Goal: Task Accomplishment & Management: Complete application form

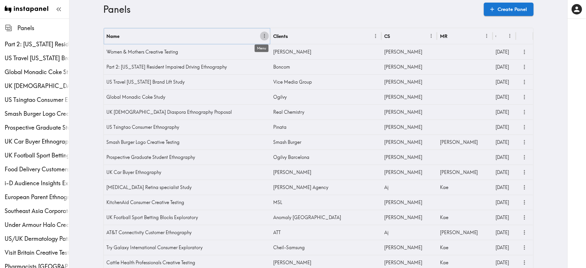
click at [264, 36] on icon "Menu" at bounding box center [265, 36] width 6 height 6
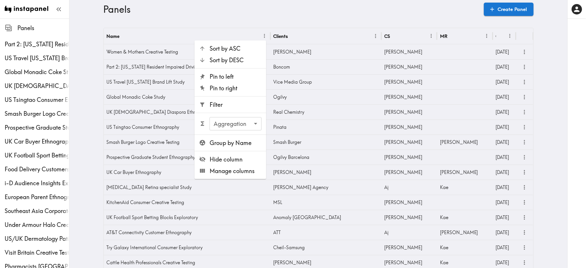
click at [238, 104] on span "Filter" at bounding box center [235, 105] width 52 height 8
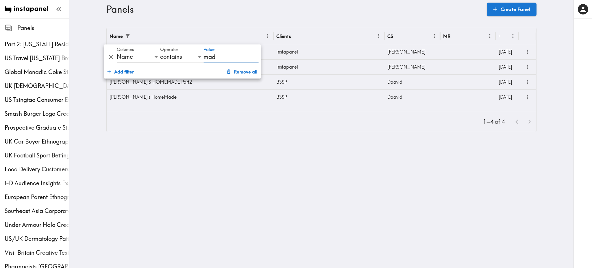
type input "mad"
click at [333, 51] on div "Instapanel" at bounding box center [328, 51] width 111 height 15
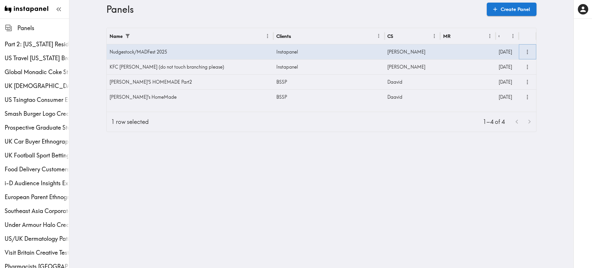
click at [528, 51] on button "more" at bounding box center [527, 52] width 10 height 10
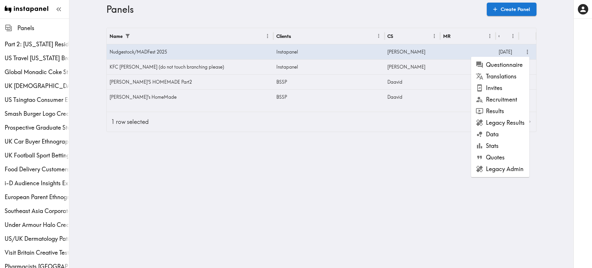
click at [505, 110] on li "Results" at bounding box center [500, 111] width 58 height 12
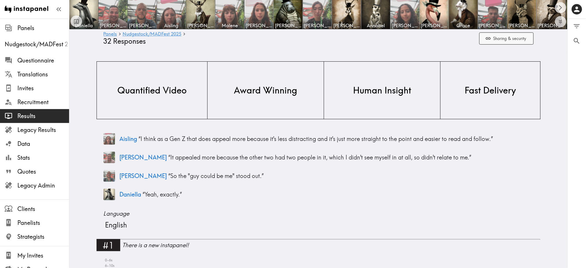
click at [515, 40] on button "Sharing & security" at bounding box center [506, 38] width 54 height 12
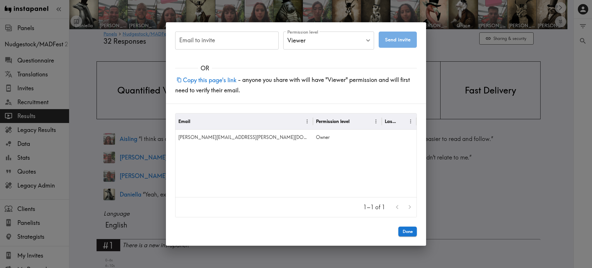
click at [456, 53] on div "Email to invite Email to invite Permission level Viewer Viewer Permission level…" at bounding box center [296, 134] width 592 height 268
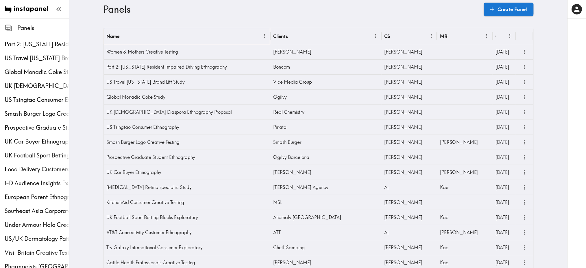
click at [262, 35] on icon "Menu" at bounding box center [265, 36] width 6 height 6
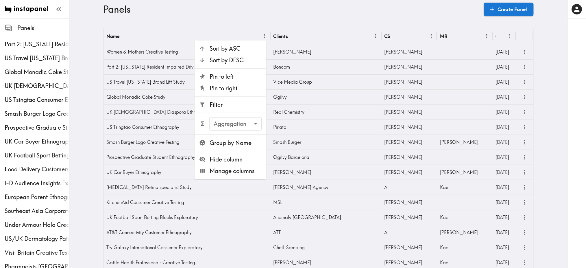
click at [235, 103] on span "Filter" at bounding box center [235, 105] width 52 height 8
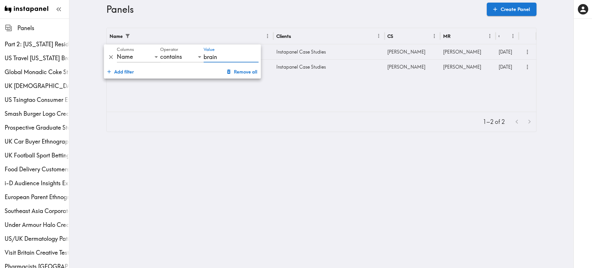
type input "brain"
click at [284, 109] on div "Name Clients CS MR Created Brain Food #2: AI Instapanel Case Studies Stewart St…" at bounding box center [321, 70] width 429 height 84
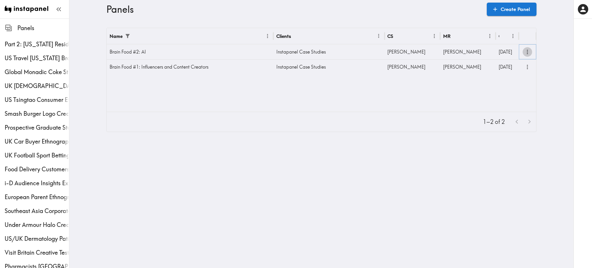
click at [527, 52] on icon "more" at bounding box center [527, 52] width 7 height 7
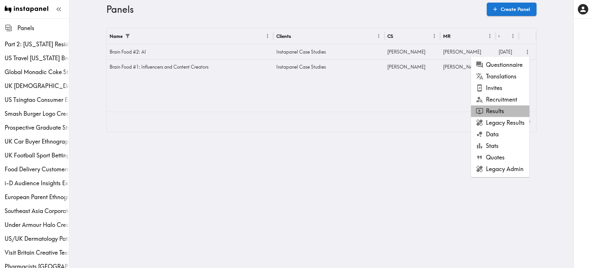
click at [512, 112] on li "Results" at bounding box center [500, 111] width 58 height 12
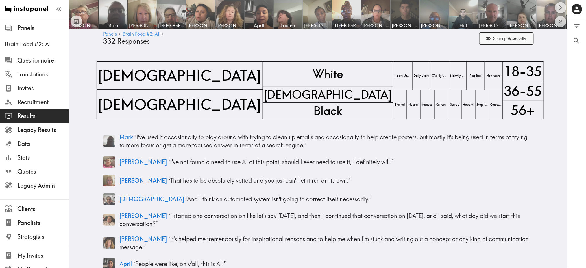
click at [499, 34] on button "Sharing & security" at bounding box center [506, 38] width 54 height 12
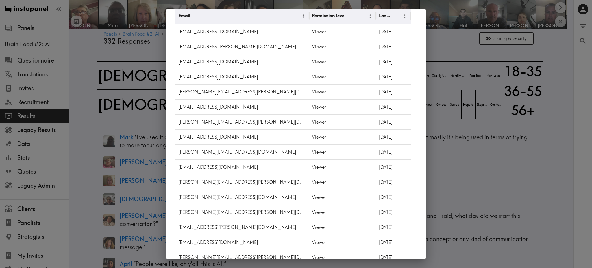
scroll to position [93, 0]
drag, startPoint x: 205, startPoint y: 121, endPoint x: 179, endPoint y: 123, distance: 26.4
click at [179, 123] on div "anibal.casso@ogilvy.com" at bounding box center [241, 121] width 133 height 15
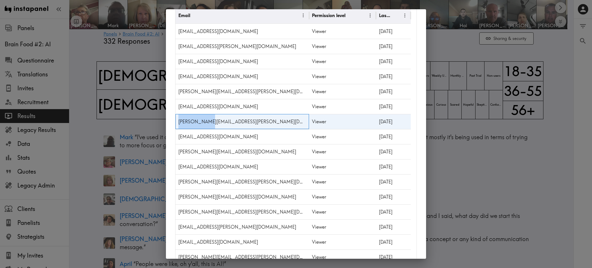
copy div "anibal.casso"
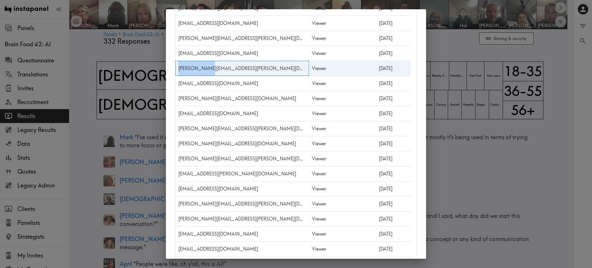
scroll to position [154, 0]
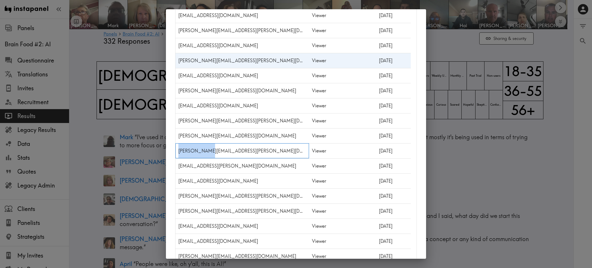
drag, startPoint x: 207, startPoint y: 151, endPoint x: 178, endPoint y: 152, distance: 28.6
click at [178, 152] on div "david.mackay@ogilvy.com" at bounding box center [241, 150] width 133 height 15
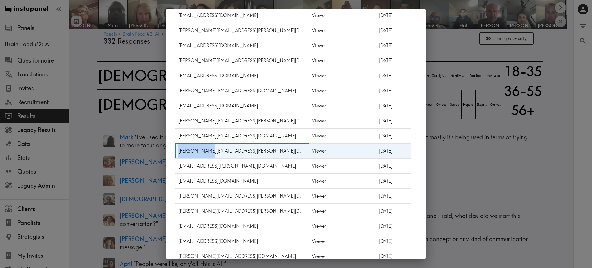
copy div "david.mackay"
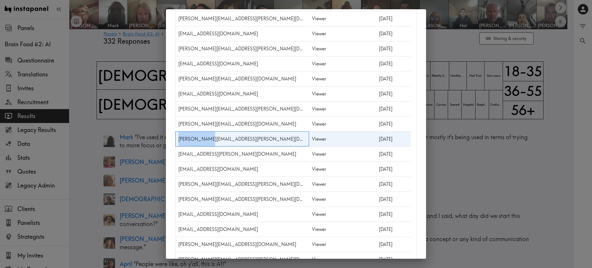
scroll to position [170, 0]
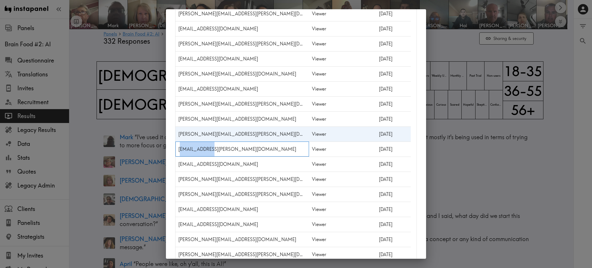
drag, startPoint x: 210, startPoint y: 149, endPoint x: 179, endPoint y: 149, distance: 30.6
click at [179, 149] on div "roshen.mathew@leoburnett.com" at bounding box center [241, 148] width 133 height 15
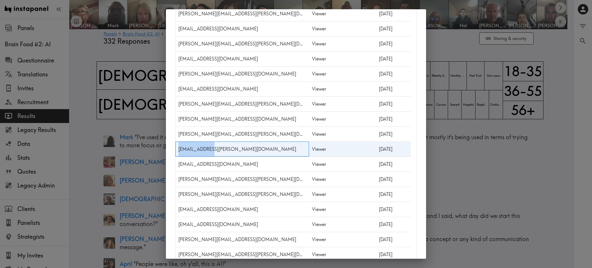
drag, startPoint x: 178, startPoint y: 149, endPoint x: 209, endPoint y: 146, distance: 31.1
click at [209, 146] on div "roshen.mathew@leoburnett.com" at bounding box center [241, 148] width 133 height 15
copy div "roshen.mathew"
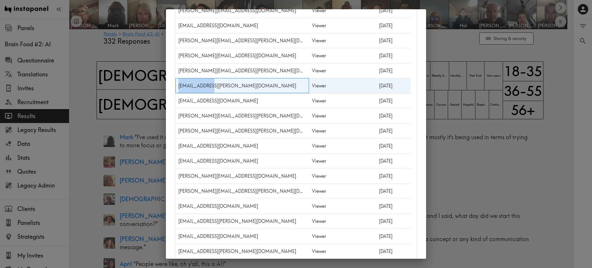
scroll to position [236, 0]
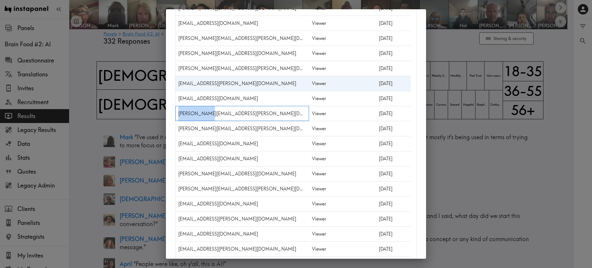
drag, startPoint x: 204, startPoint y: 112, endPoint x: 179, endPoint y: 112, distance: 25.7
click at [179, 112] on div "adrian.laure@bytedance.com" at bounding box center [241, 113] width 133 height 15
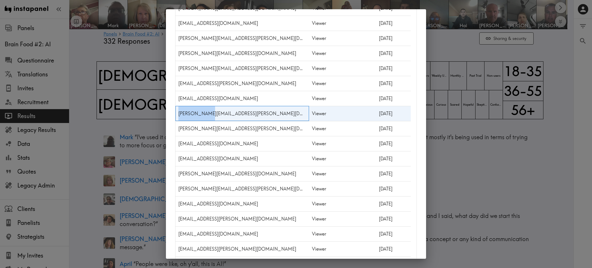
copy div "adrian.laure"
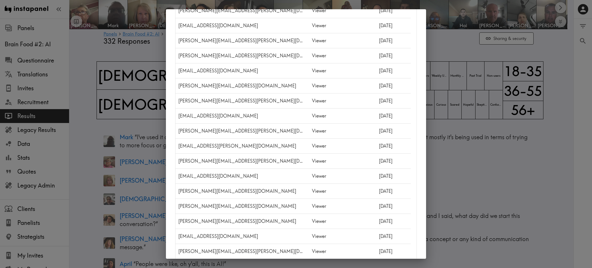
scroll to position [643, 0]
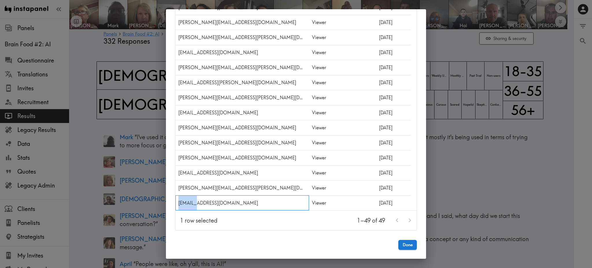
drag, startPoint x: 191, startPoint y: 202, endPoint x: 178, endPoint y: 205, distance: 13.9
click at [178, 205] on div "christo@zenitech.co.uk" at bounding box center [241, 202] width 133 height 15
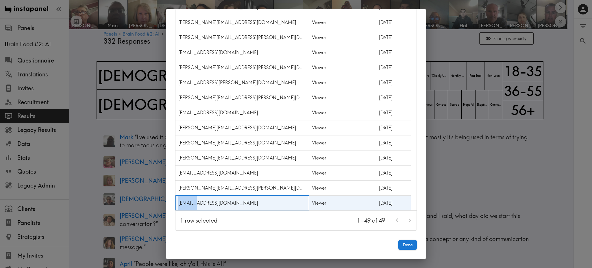
copy div "christo"
drag, startPoint x: 207, startPoint y: 187, endPoint x: 178, endPoint y: 192, distance: 29.5
click at [178, 192] on div "iain.thompson@drummondcentral.co.uk" at bounding box center [241, 187] width 133 height 15
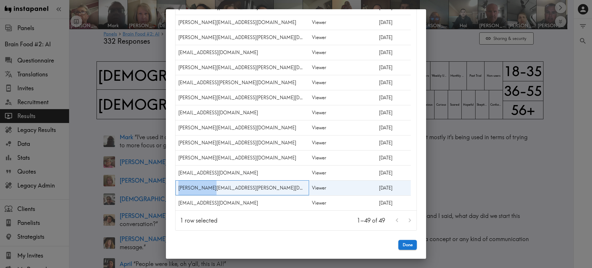
copy div "iain.thompson"
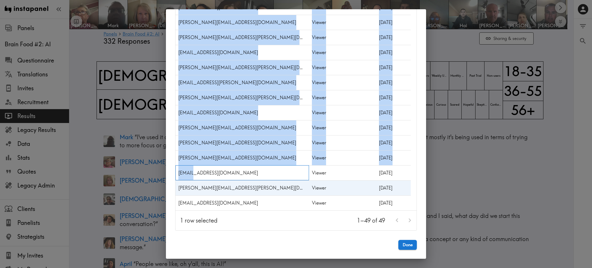
drag, startPoint x: 192, startPoint y: 174, endPoint x: 170, endPoint y: 175, distance: 21.5
click at [199, 170] on div "callum@makeus.care" at bounding box center [241, 172] width 133 height 15
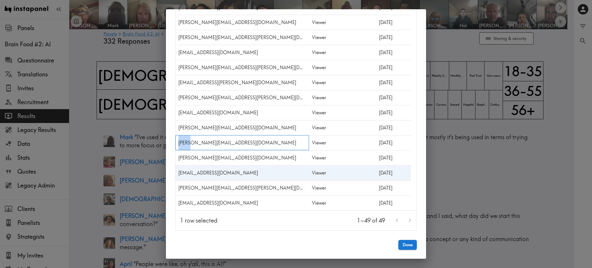
drag, startPoint x: 189, startPoint y: 142, endPoint x: 177, endPoint y: 144, distance: 12.3
click at [177, 144] on div "rob.s@makeagency.co.uk" at bounding box center [241, 142] width 133 height 15
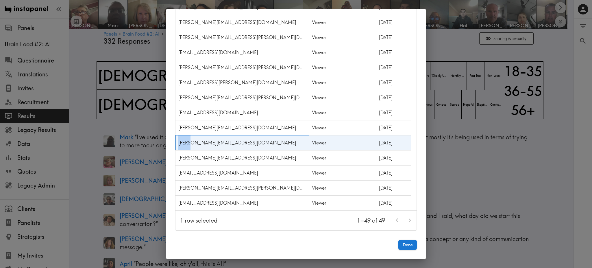
copy div "rob.s"
drag, startPoint x: 193, startPoint y: 125, endPoint x: 178, endPoint y: 125, distance: 15.6
click at [178, 125] on div "dominika.wynne@kinesso.com" at bounding box center [241, 127] width 133 height 15
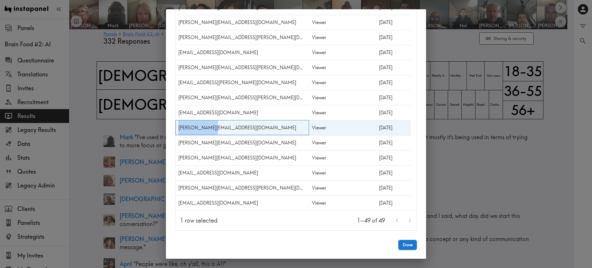
copy div "dominika.wynne"
drag, startPoint x: 210, startPoint y: 113, endPoint x: 178, endPoint y: 112, distance: 32.4
click at [178, 112] on div "federica.ardesi@pmi.com" at bounding box center [241, 112] width 133 height 15
copy div "federica.ardesi"
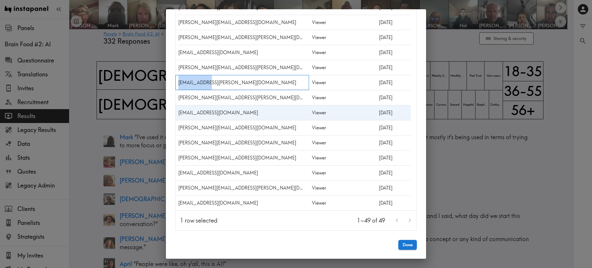
drag, startPoint x: 200, startPoint y: 83, endPoint x: 177, endPoint y: 84, distance: 23.1
click at [177, 84] on div "jack.nuttall@paconsulting.com" at bounding box center [241, 82] width 133 height 15
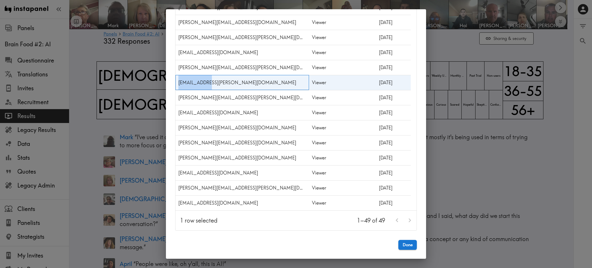
copy div "jack.nuttall"
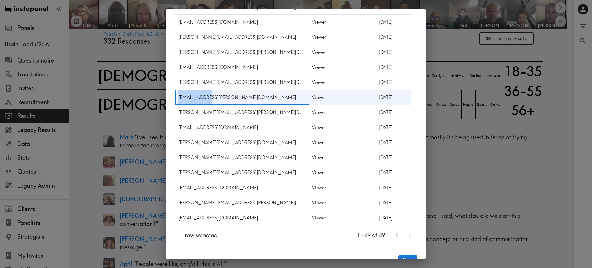
scroll to position [626, 0]
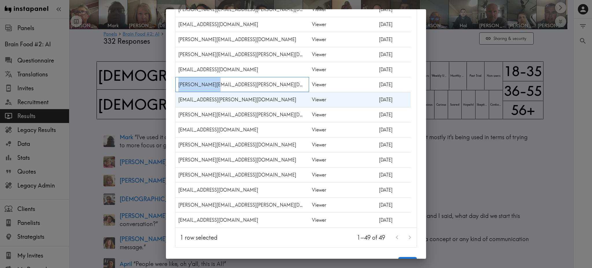
drag, startPoint x: 211, startPoint y: 85, endPoint x: 179, endPoint y: 86, distance: 32.7
click at [179, 86] on div "susana.valverde@microsoft.com" at bounding box center [241, 84] width 133 height 15
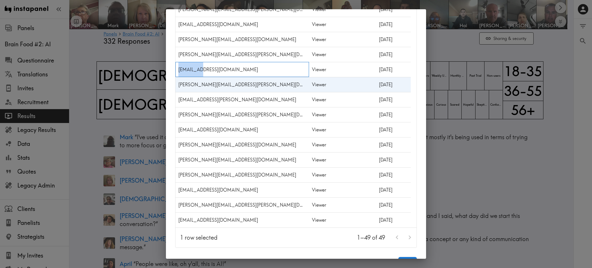
drag, startPoint x: 199, startPoint y: 71, endPoint x: 179, endPoint y: 71, distance: 20.5
click at [179, 71] on div "wcanfield@yahoo.co.uk" at bounding box center [241, 69] width 133 height 15
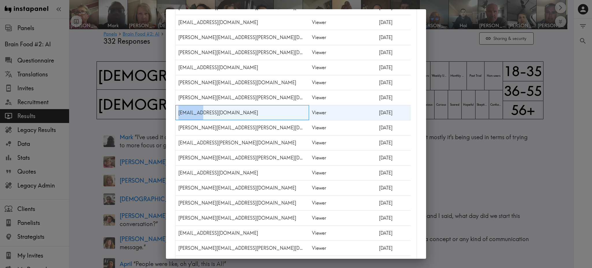
scroll to position [582, 0]
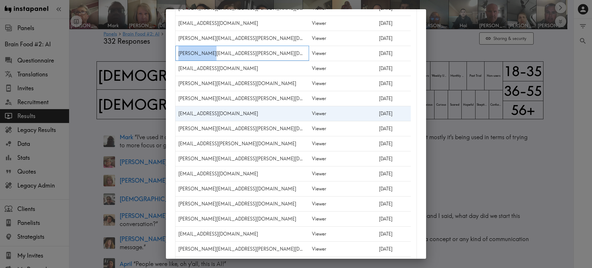
drag, startPoint x: 208, startPoint y: 54, endPoint x: 178, endPoint y: 54, distance: 30.3
click at [178, 54] on div "lesley.harman@dentsu.com" at bounding box center [241, 53] width 133 height 15
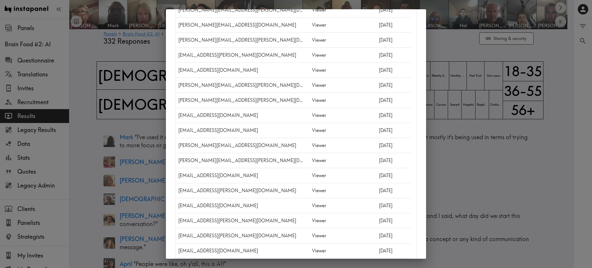
scroll to position [262, 0]
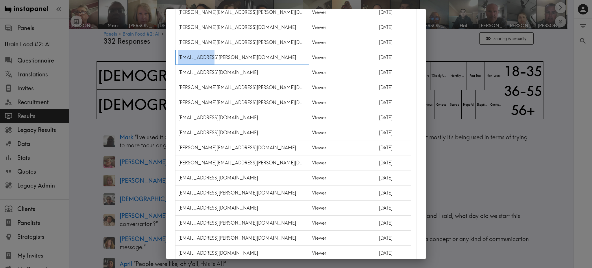
drag, startPoint x: 208, startPoint y: 57, endPoint x: 176, endPoint y: 55, distance: 32.7
click at [176, 55] on div "roshen.mathew@leoburnett.com" at bounding box center [241, 57] width 133 height 15
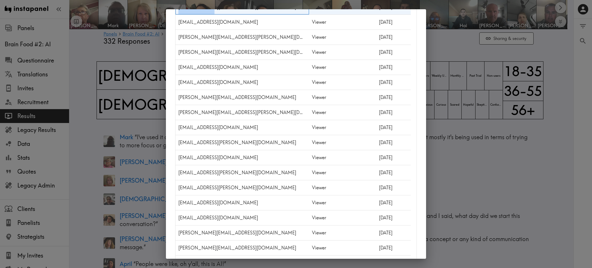
scroll to position [317, 0]
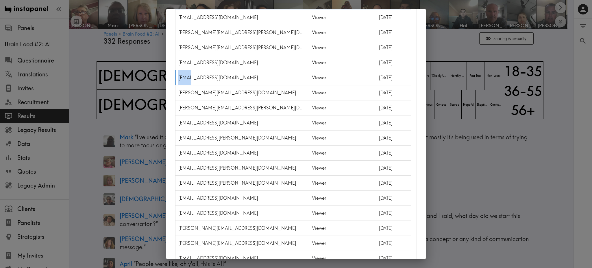
drag, startPoint x: 190, startPoint y: 76, endPoint x: 179, endPoint y: 79, distance: 11.6
click at [179, 79] on div "vinhb@rwest.com" at bounding box center [241, 77] width 133 height 15
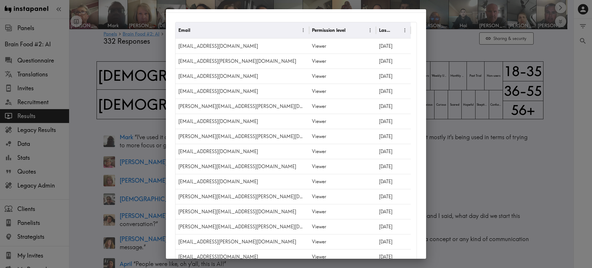
scroll to position [80, 0]
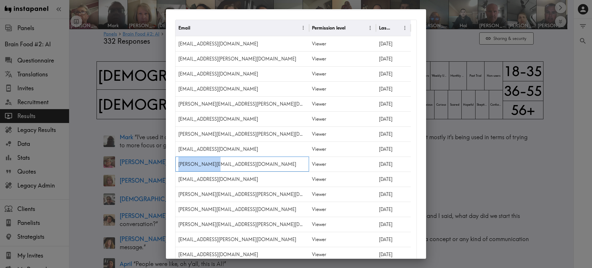
drag, startPoint x: 211, startPoint y: 164, endPoint x: 179, endPoint y: 168, distance: 32.2
click at [179, 168] on div "steven.stroupes@galepartners.com" at bounding box center [241, 163] width 133 height 15
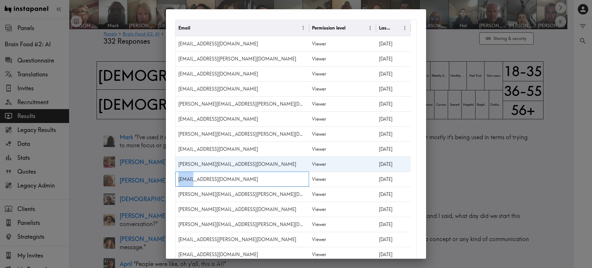
drag, startPoint x: 192, startPoint y: 179, endPoint x: 178, endPoint y: 179, distance: 13.9
click at [178, 179] on div "jessab@rwest.com" at bounding box center [241, 178] width 133 height 15
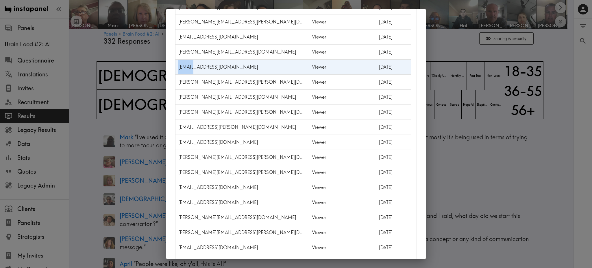
scroll to position [192, 0]
drag, startPoint x: 196, startPoint y: 97, endPoint x: 179, endPoint y: 100, distance: 17.2
click at [179, 100] on div "danielle@januarydigital.com" at bounding box center [241, 96] width 133 height 15
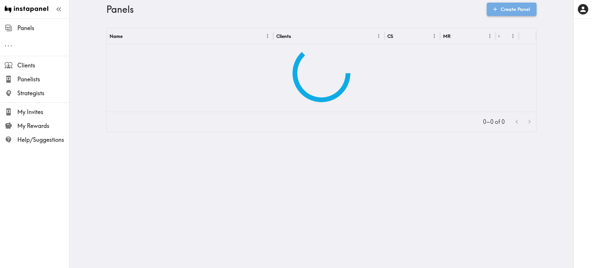
click at [509, 8] on link "Create Panel" at bounding box center [512, 9] width 50 height 13
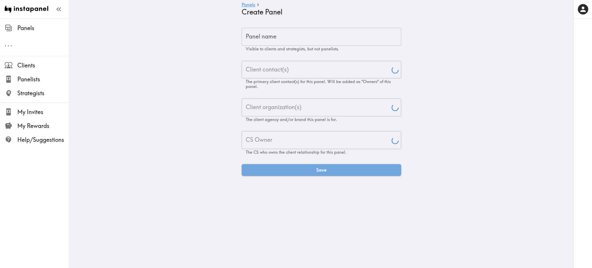
click at [313, 40] on input "Panel name" at bounding box center [322, 37] width 160 height 18
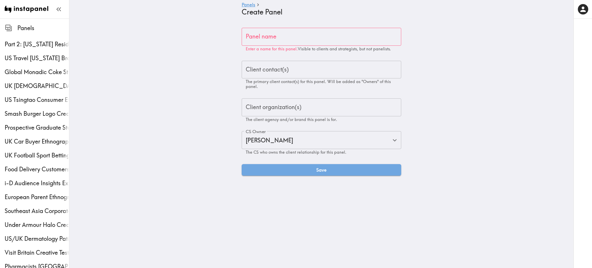
type input "[PERSON_NAME]"
paste input "Off Pitch Creative Testing Campaign"
click at [270, 40] on input "Off Pitch Creative Testing" at bounding box center [322, 37] width 160 height 18
type input "UEFA Off Pitch Creative Testing"
click at [272, 68] on div "Client contact(s) Client contact(s) The primary client contact(s) for this pane…" at bounding box center [322, 75] width 160 height 28
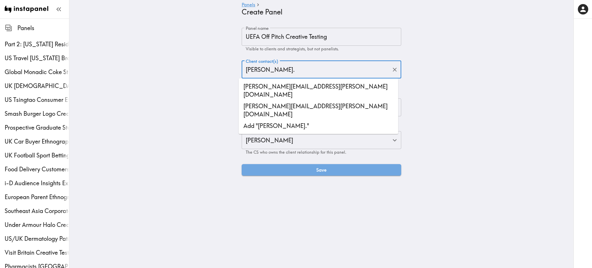
drag, startPoint x: 286, startPoint y: 66, endPoint x: 218, endPoint y: 64, distance: 67.3
click at [218, 64] on main "Panels Create Panel Panel name UEFA Off Pitch Creative Testing Panel name Visib…" at bounding box center [321, 101] width 504 height 166
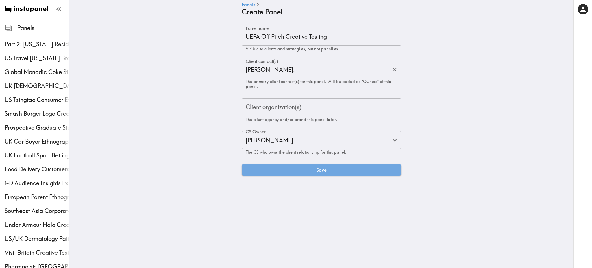
click at [265, 73] on input "[PERSON_NAME]." at bounding box center [317, 69] width 146 height 13
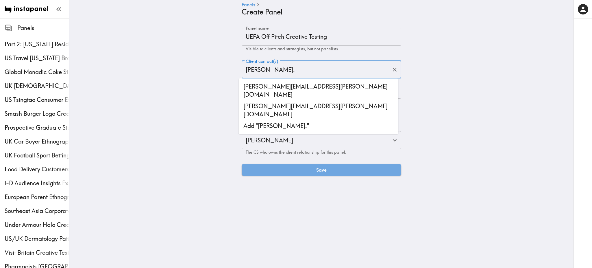
drag, startPoint x: 265, startPoint y: 73, endPoint x: 233, endPoint y: 74, distance: 32.4
click at [235, 74] on div "Panel name UEFA Off Pitch Creative Testing Panel name Visible to clients and st…" at bounding box center [321, 102] width 173 height 148
paste input "[EMAIL_ADDRESS][DOMAIN_NAME]"
type input "[EMAIL_ADDRESS][DOMAIN_NAME]"
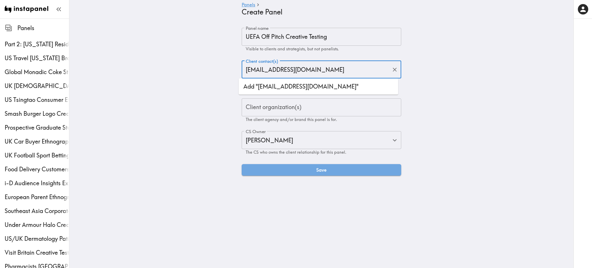
click at [279, 89] on li "Add "[EMAIL_ADDRESS][DOMAIN_NAME]"" at bounding box center [319, 87] width 160 height 12
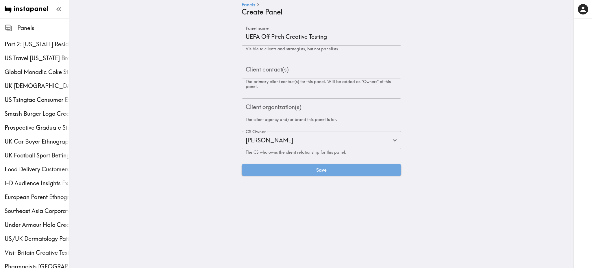
click at [439, 120] on main "Panels Create Panel Panel name UEFA Off Pitch Creative Testing Panel name Visib…" at bounding box center [321, 101] width 504 height 166
click at [326, 108] on input "Client organization(s)" at bounding box center [321, 107] width 154 height 13
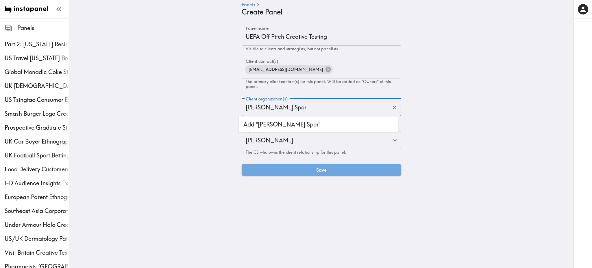
type input "[PERSON_NAME] Sport"
click at [288, 123] on li "Add "[PERSON_NAME] Sport"" at bounding box center [319, 124] width 160 height 12
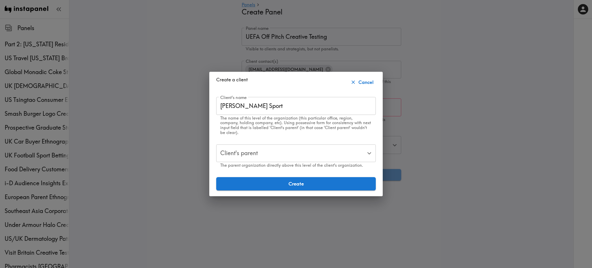
click at [250, 147] on div "Client's parent Client's parent The parent organization directly above this lev…" at bounding box center [296, 156] width 160 height 24
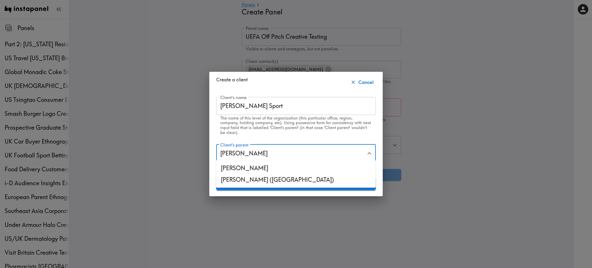
click at [241, 177] on li "[PERSON_NAME] ([GEOGRAPHIC_DATA])" at bounding box center [296, 180] width 160 height 12
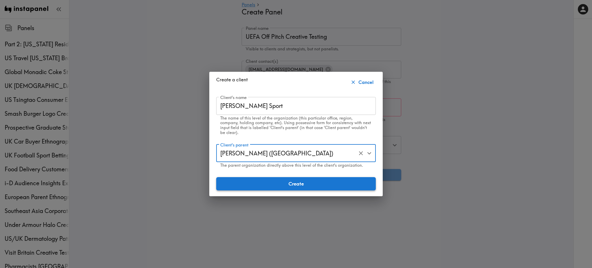
type input "[PERSON_NAME] ([GEOGRAPHIC_DATA])"
click at [294, 177] on button "Create" at bounding box center [296, 183] width 160 height 13
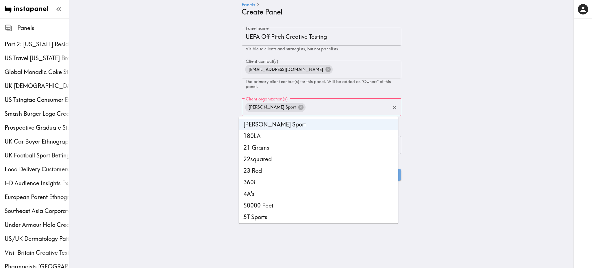
click at [419, 136] on main "Panels Create Panel Panel name UEFA Off Pitch Creative Testing Panel name Visib…" at bounding box center [321, 103] width 504 height 171
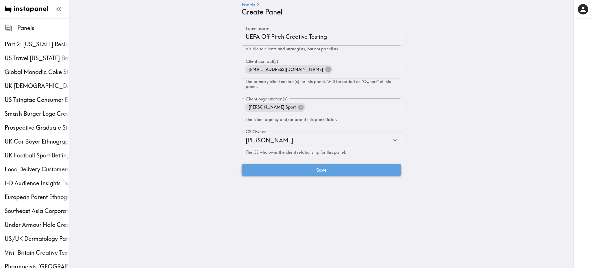
click at [327, 168] on button "Save" at bounding box center [322, 170] width 160 height 12
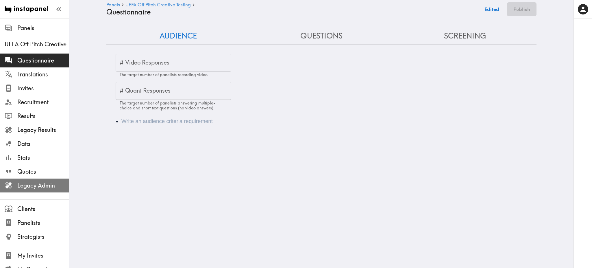
click at [35, 185] on span "Legacy Admin" at bounding box center [43, 185] width 52 height 8
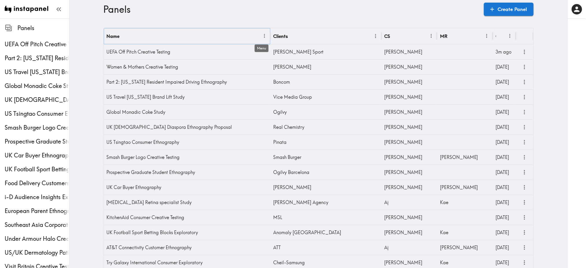
click at [262, 34] on icon "Menu" at bounding box center [265, 36] width 6 height 6
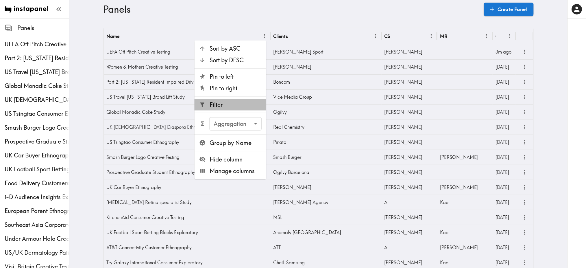
click at [230, 103] on span "Filter" at bounding box center [235, 105] width 52 height 8
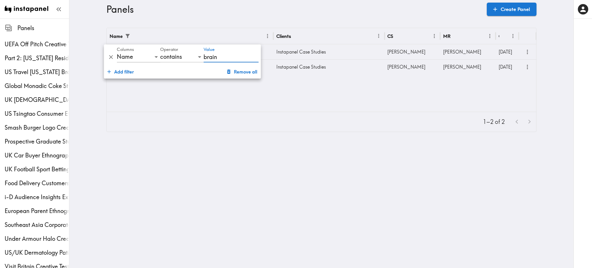
type input "brain"
click at [353, 54] on div "Instapanel Case Studies" at bounding box center [328, 51] width 111 height 15
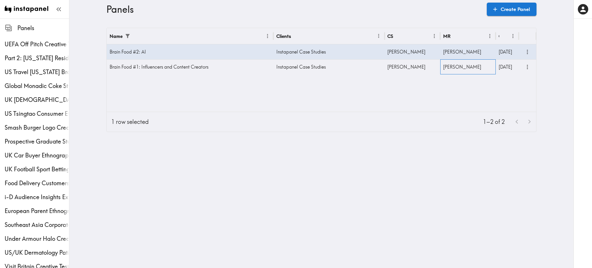
click at [459, 70] on div "Stewart" at bounding box center [467, 66] width 55 height 15
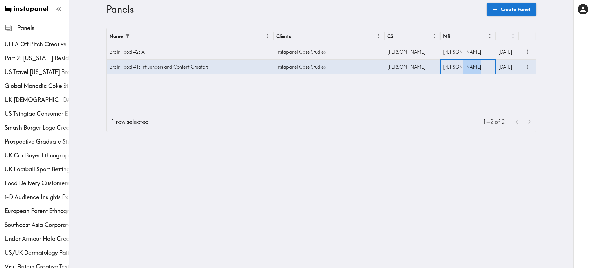
click at [459, 70] on div "Stewart" at bounding box center [467, 66] width 55 height 15
click at [205, 68] on div "Brain Food #1: Influencers and Content Creators" at bounding box center [190, 66] width 167 height 15
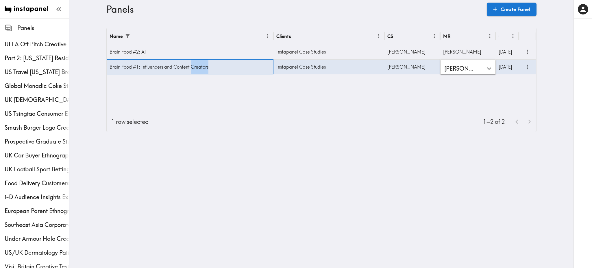
click at [205, 68] on div "Brain Food #1: Influencers and Content Creators" at bounding box center [190, 66] width 167 height 15
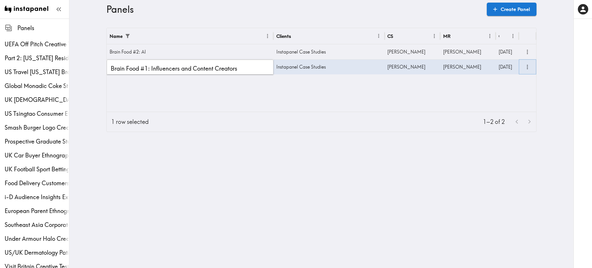
click at [524, 64] on icon "more" at bounding box center [527, 67] width 7 height 7
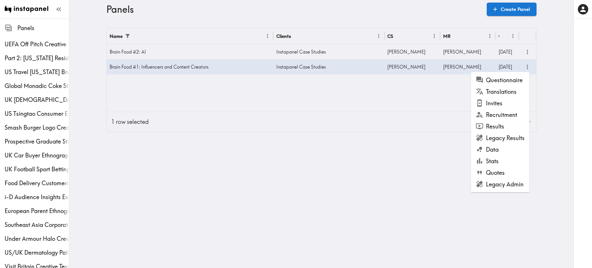
click at [510, 80] on li "Questionnaire" at bounding box center [500, 80] width 58 height 12
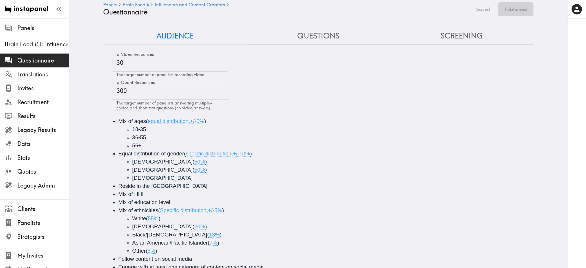
click at [312, 42] on button "Questions" at bounding box center [318, 36] width 143 height 16
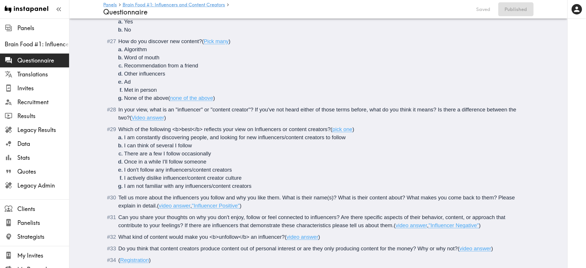
scroll to position [1376, 0]
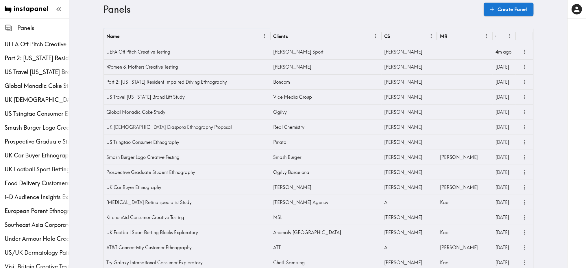
click at [264, 34] on icon "Menu" at bounding box center [264, 36] width 1 height 4
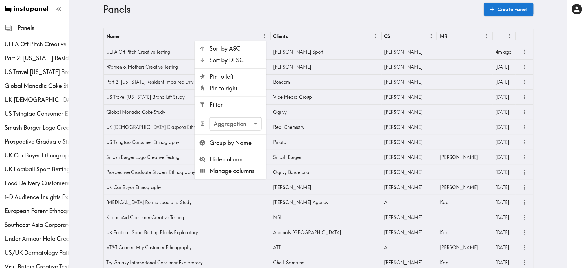
click at [228, 106] on span "Filter" at bounding box center [235, 105] width 52 height 8
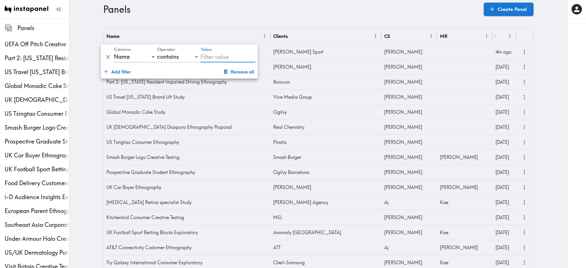
type input "Music in Advertising Creative Testing"
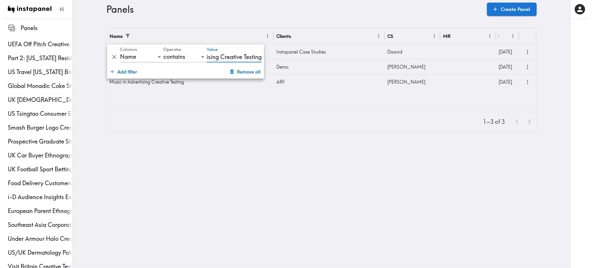
scroll to position [0, 41]
click at [347, 121] on div "1–3 of 3" at bounding box center [321, 122] width 429 height 20
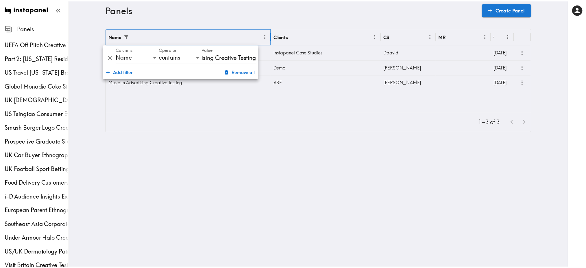
scroll to position [0, 0]
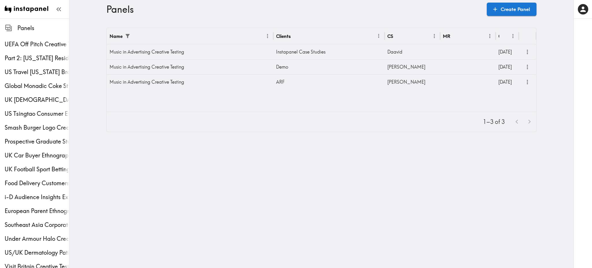
click at [355, 141] on html "Instapanel - Panels Panels UEFA Off Pitch Creative Testing Part 2: Utah Residen…" at bounding box center [296, 70] width 592 height 141
click at [524, 53] on icon "more" at bounding box center [527, 52] width 7 height 7
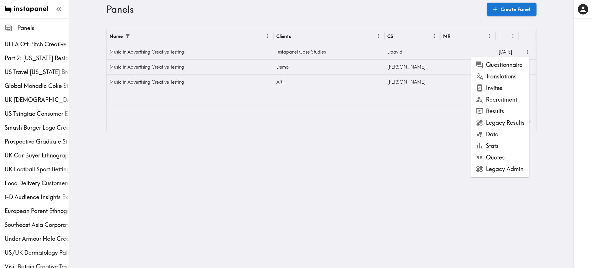
click at [496, 109] on li "Results" at bounding box center [500, 111] width 58 height 12
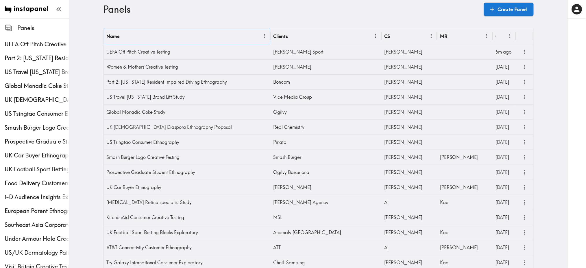
click at [262, 35] on icon "Menu" at bounding box center [265, 36] width 6 height 6
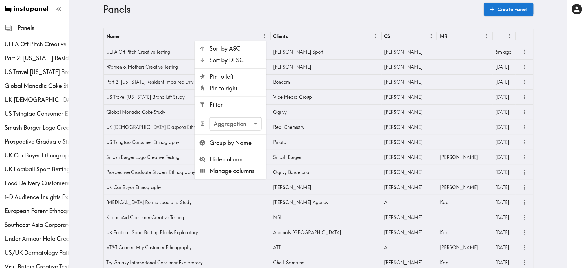
click at [227, 102] on span "Filter" at bounding box center [235, 105] width 52 height 8
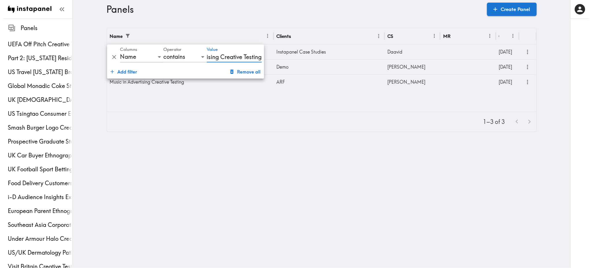
scroll to position [0, 41]
type input "Music in Advertising Creative Testing"
click at [524, 68] on icon "more" at bounding box center [527, 67] width 7 height 7
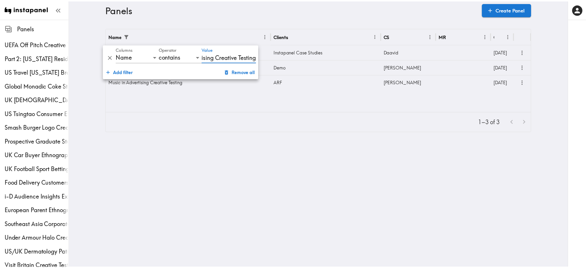
scroll to position [0, 0]
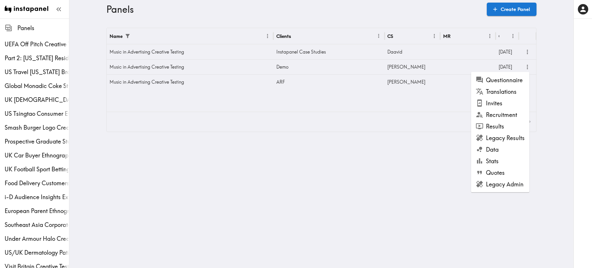
click at [498, 129] on li "Results" at bounding box center [500, 126] width 58 height 12
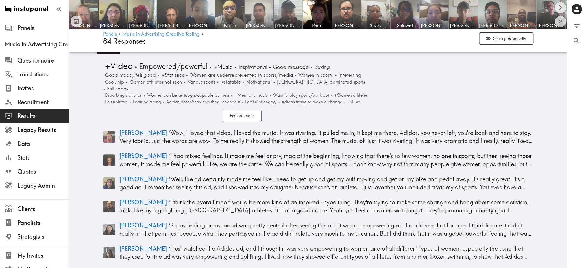
scroll to position [531, 0]
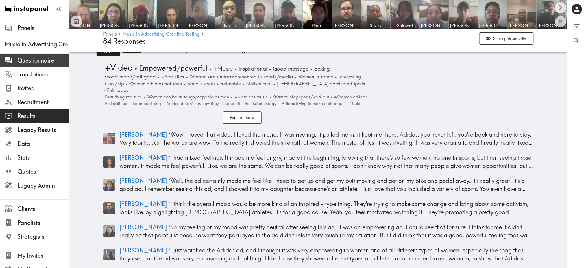
click at [39, 65] on span "Questionnaire" at bounding box center [43, 60] width 52 height 10
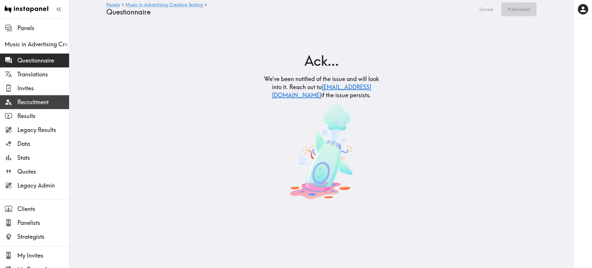
click at [28, 106] on span "Recruitment" at bounding box center [43, 102] width 52 height 8
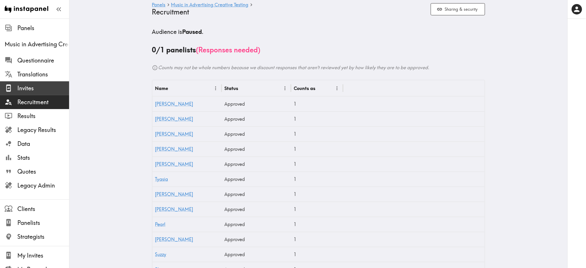
click at [34, 91] on span "Invites" at bounding box center [43, 88] width 52 height 8
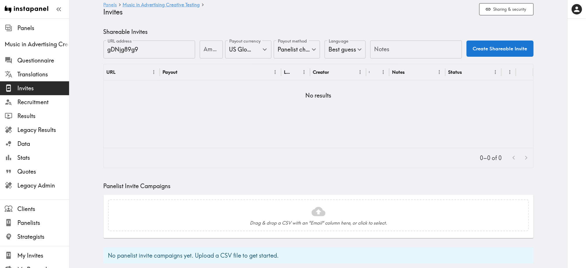
click at [110, 3] on link "Panels" at bounding box center [110, 4] width 14 height 5
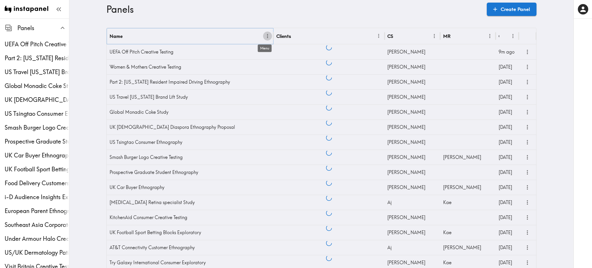
click at [264, 35] on icon "Menu" at bounding box center [267, 36] width 6 height 6
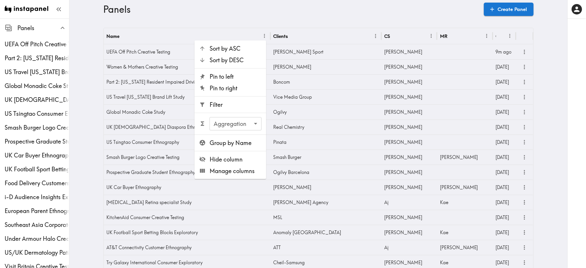
click at [230, 101] on span "Filter" at bounding box center [235, 105] width 52 height 8
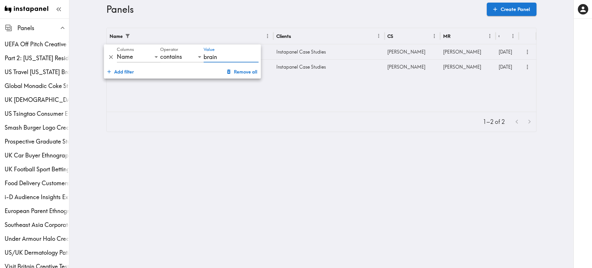
type input "brain"
click at [302, 110] on div "Name Clients CS MR Created Brain Food #2: AI Instapanel Case Studies Stewart St…" at bounding box center [321, 70] width 429 height 84
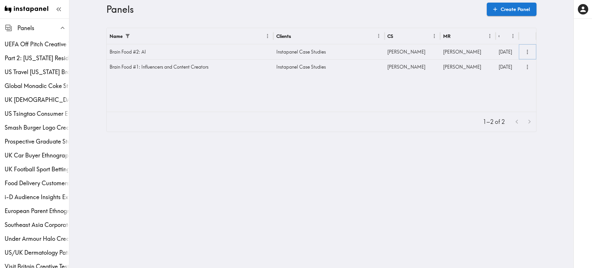
click at [527, 54] on icon "more" at bounding box center [527, 52] width 1 height 4
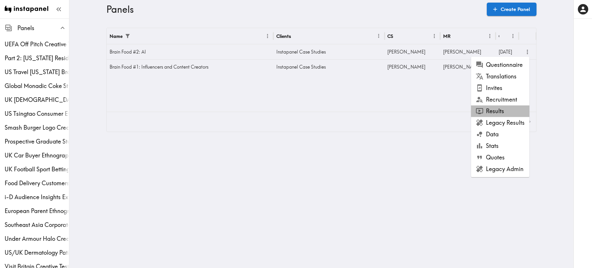
click at [500, 112] on li "Results" at bounding box center [500, 111] width 58 height 12
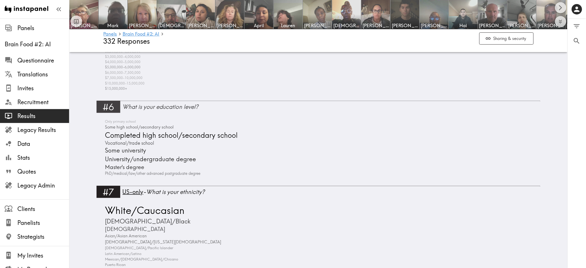
scroll to position [860, 0]
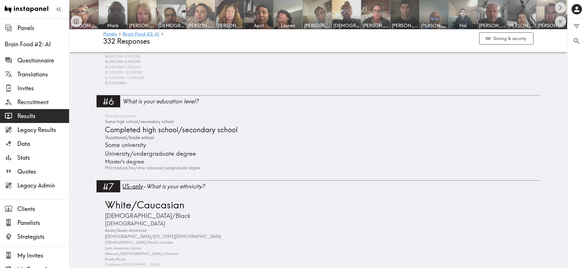
click at [197, 18] on img at bounding box center [201, 14] width 30 height 30
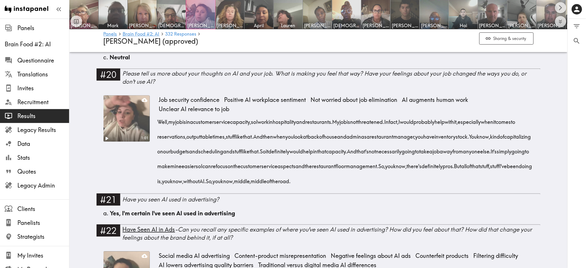
scroll to position [1159, 0]
click at [374, 23] on span "Jennifer" at bounding box center [375, 25] width 27 height 6
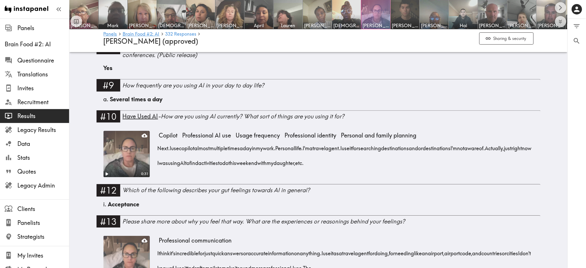
scroll to position [533, 0]
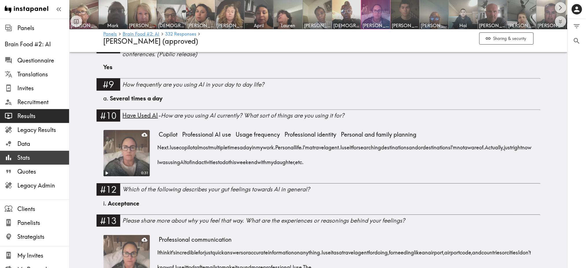
click at [25, 158] on span "Stats" at bounding box center [43, 157] width 52 height 8
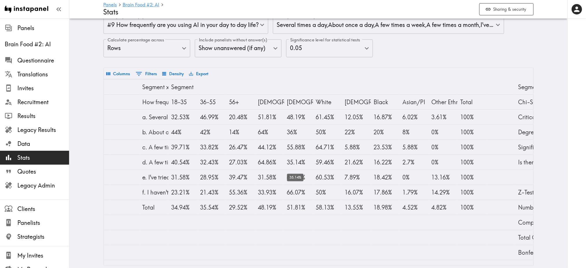
scroll to position [0, 362]
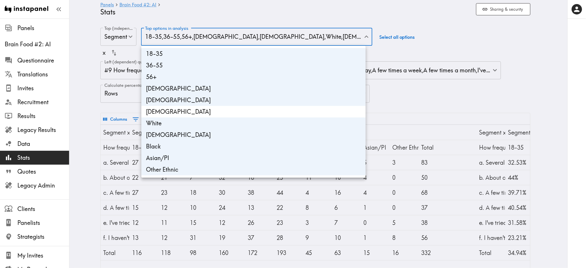
click at [197, 40] on body "Instapanel - Panels - Brain Food #2: AI - Stats Panels Brain Food #2: AI Questi…" at bounding box center [293, 169] width 586 height 302
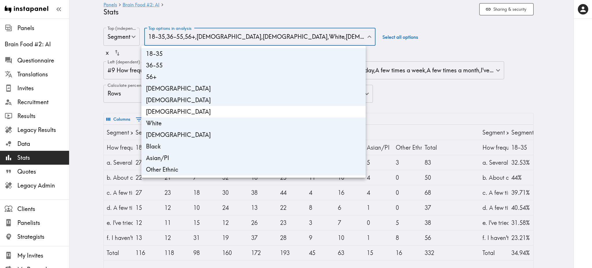
click at [206, 21] on div at bounding box center [296, 134] width 592 height 268
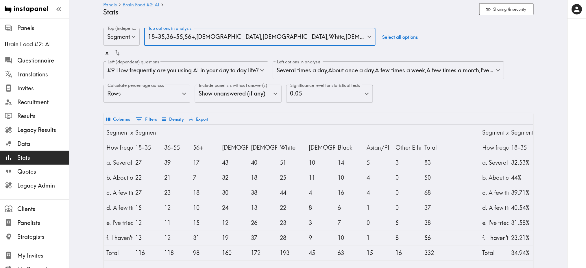
click at [168, 74] on body "Instapanel - Panels - Brain Food #2: AI - Stats Panels Brain Food #2: AI Questi…" at bounding box center [293, 169] width 586 height 302
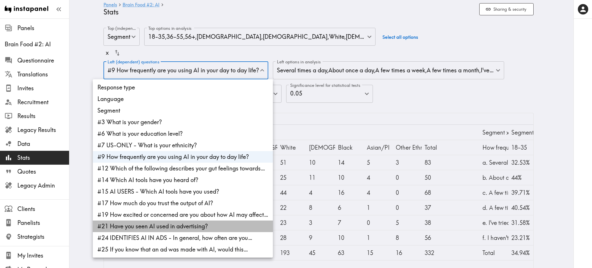
click at [182, 227] on li "#21 Have you seen AI used in advertising?" at bounding box center [183, 226] width 180 height 12
type input "873cf63d-ad8e-4d15-82ef-6bb496827b11,b824167b-3af5-4035-a250-05d6b14d191b"
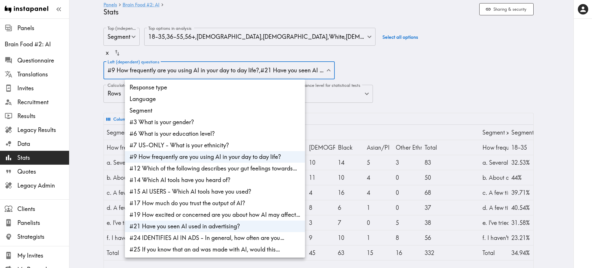
click at [362, 66] on div at bounding box center [296, 134] width 592 height 268
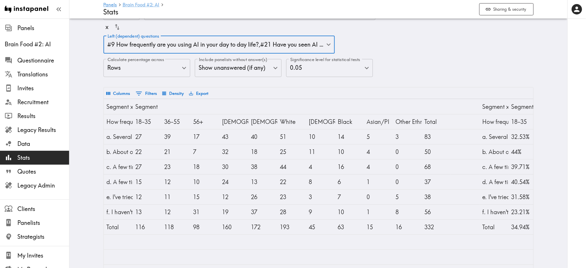
click at [147, 5] on link "Brain Food #2: AI" at bounding box center [141, 4] width 37 height 5
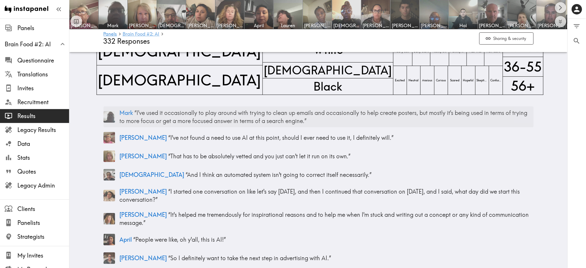
scroll to position [25, 0]
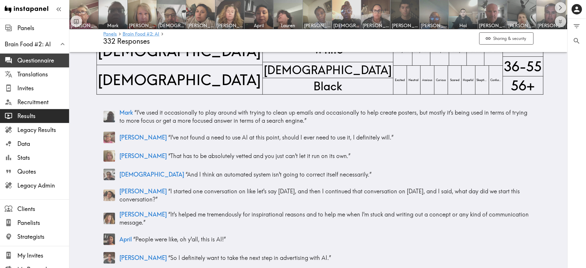
click at [40, 61] on span "Questionnaire" at bounding box center [43, 60] width 52 height 8
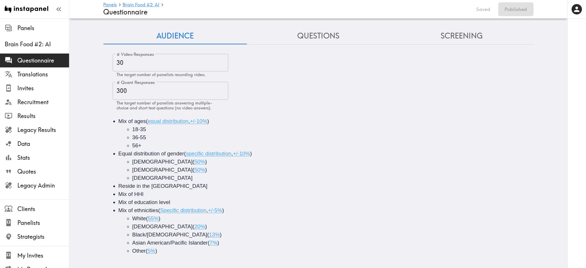
scroll to position [9, 0]
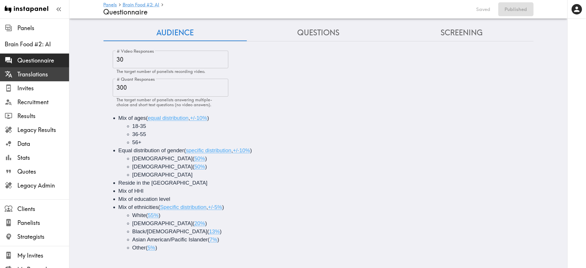
click at [35, 73] on span "Translations" at bounding box center [43, 74] width 52 height 8
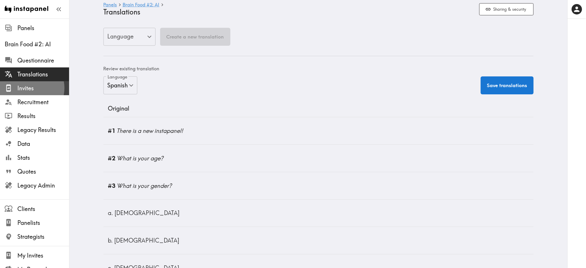
click at [29, 88] on span "Invites" at bounding box center [43, 88] width 52 height 8
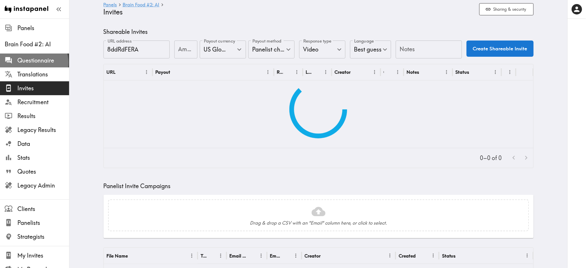
click at [34, 62] on span "Questionnaire" at bounding box center [43, 60] width 52 height 8
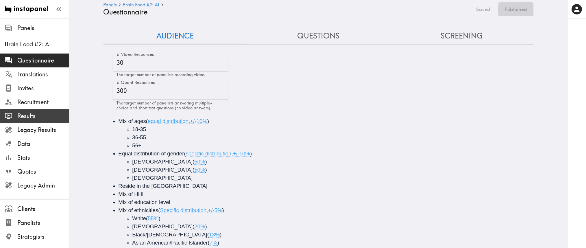
click at [32, 116] on span "Results" at bounding box center [43, 116] width 52 height 8
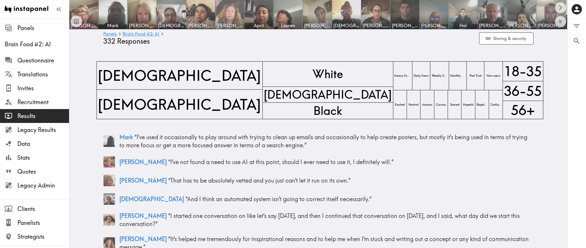
click at [233, 16] on img at bounding box center [230, 14] width 30 height 30
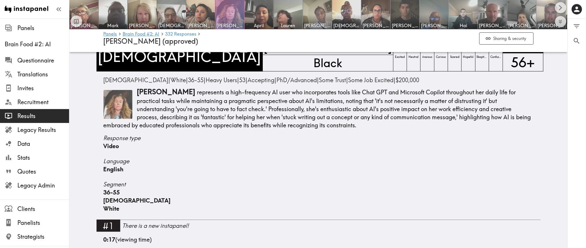
scroll to position [52, 0]
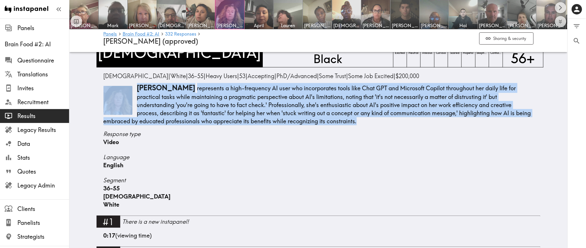
drag, startPoint x: 305, startPoint y: 121, endPoint x: 118, endPoint y: 88, distance: 190.4
click at [118, 88] on div "Sheri represents a high-frequency AI user who incorporates tools like Chat GPT …" at bounding box center [318, 104] width 430 height 42
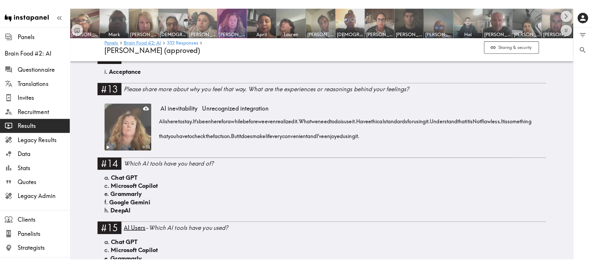
scroll to position [663, 0]
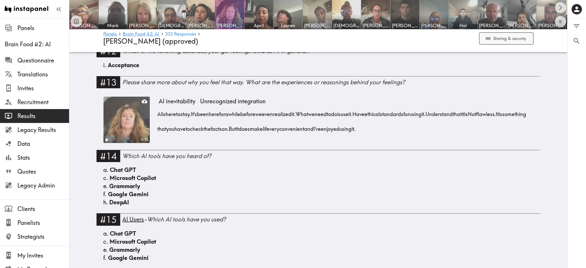
click at [507, 41] on button "Sharing & security" at bounding box center [506, 38] width 54 height 12
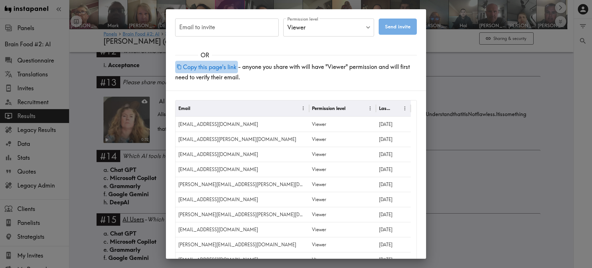
click at [216, 66] on button "Copy this page's link" at bounding box center [206, 67] width 63 height 12
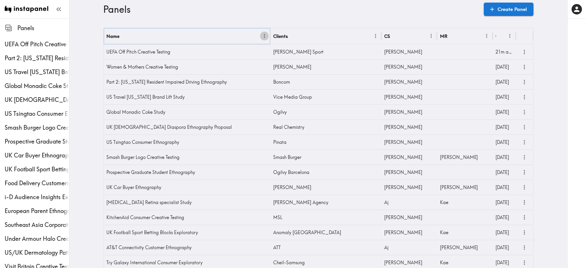
click at [262, 36] on icon "Menu" at bounding box center [265, 36] width 6 height 6
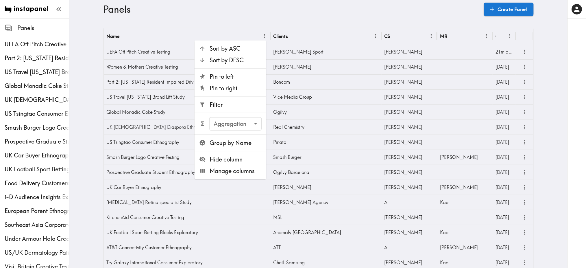
click at [239, 101] on span "Filter" at bounding box center [235, 105] width 52 height 8
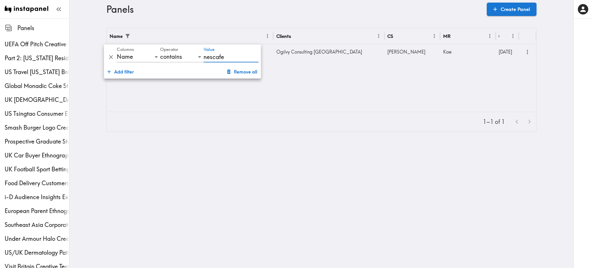
type input "nescafe"
click at [316, 45] on div "Ogilvy Consulting [GEOGRAPHIC_DATA]" at bounding box center [328, 51] width 111 height 15
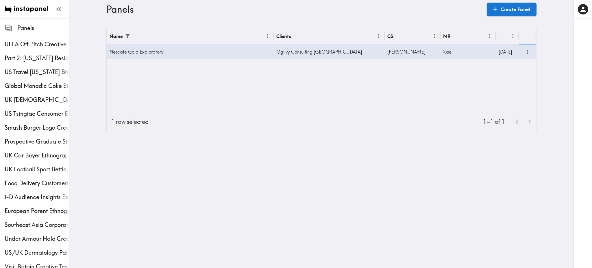
click at [526, 54] on icon "more" at bounding box center [527, 52] width 7 height 7
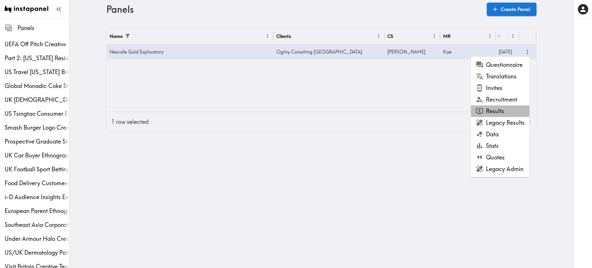
click at [505, 110] on li "Results" at bounding box center [500, 111] width 58 height 12
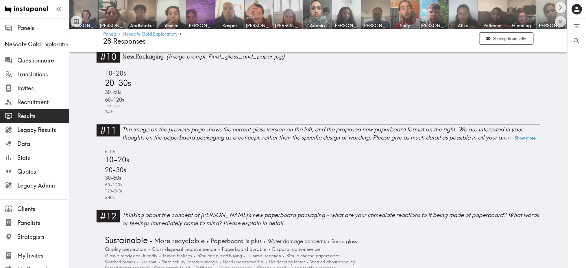
scroll to position [1119, 0]
